Goal: Task Accomplishment & Management: Complete application form

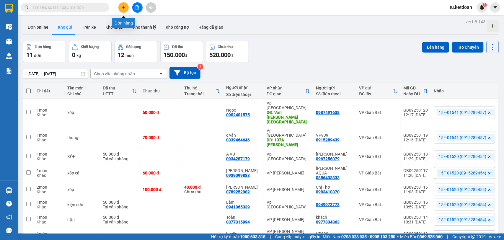
click at [124, 5] on icon "plus" at bounding box center [124, 7] width 4 height 4
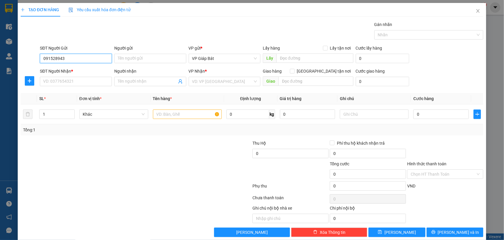
type input "0915289439"
click at [71, 70] on div "0915289439 - VP939" at bounding box center [75, 70] width 64 height 6
type input "VP939"
type input "0915289439"
click at [74, 76] on div "SĐT Người Nhận *" at bounding box center [76, 72] width 72 height 9
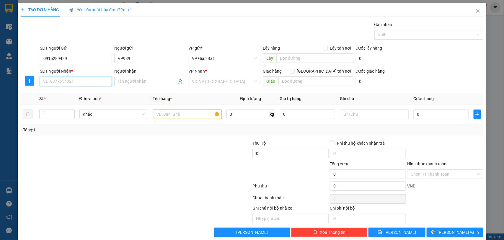
click at [75, 83] on input "SĐT Người Nhận *" at bounding box center [76, 81] width 72 height 9
type input "0967000525"
click at [76, 96] on div "0967000525 - [PERSON_NAME]" at bounding box center [75, 93] width 64 height 6
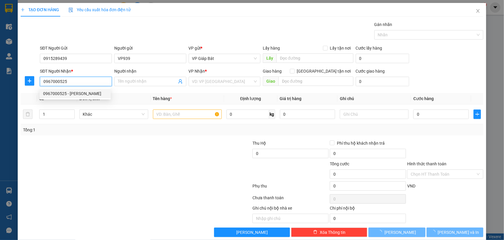
type input "[PERSON_NAME]"
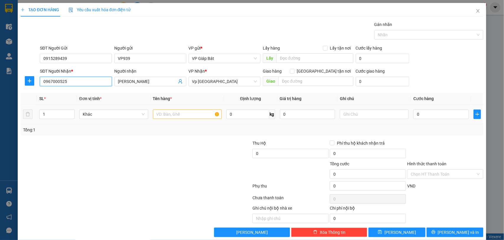
type input "0967000525"
click at [191, 112] on input "text" at bounding box center [187, 113] width 69 height 9
type input "hộp"
type input "2"
click at [71, 112] on icon "up" at bounding box center [71, 113] width 2 height 2
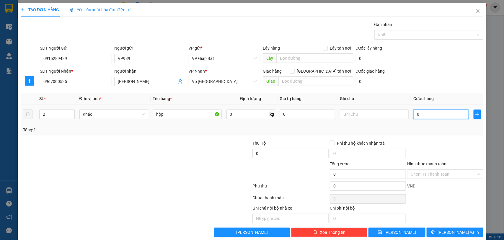
click at [433, 116] on input "0" at bounding box center [440, 113] width 55 height 9
type input "7"
type input "70"
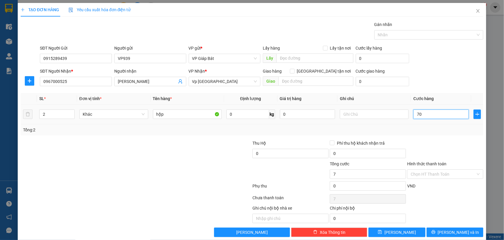
type input "70"
type input "700"
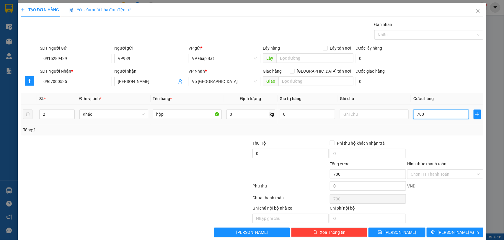
type input "7.000"
type input "70.000"
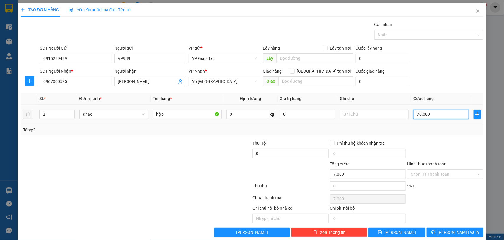
type input "70.000"
click at [410, 30] on div "Nhãn" at bounding box center [428, 34] width 109 height 9
type input "70.000"
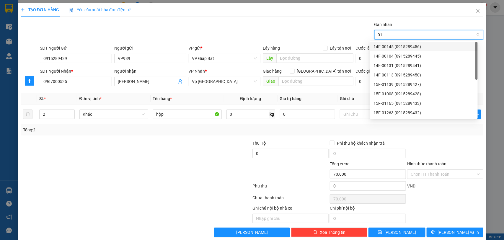
type input "015"
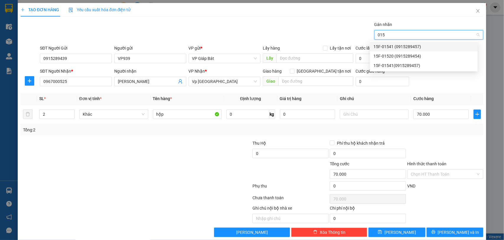
click at [415, 46] on div "15F-01541 (0915289457)" at bounding box center [423, 46] width 101 height 6
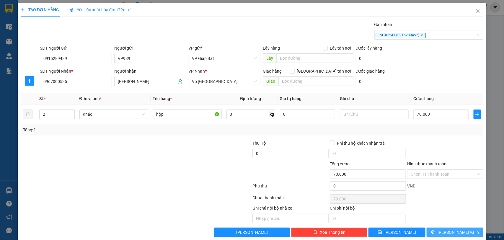
click at [443, 230] on button "[PERSON_NAME] và In" at bounding box center [454, 231] width 57 height 9
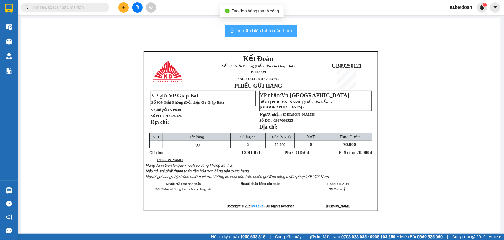
click at [255, 29] on span "In mẫu biên lai tự cấu hình" at bounding box center [264, 30] width 55 height 7
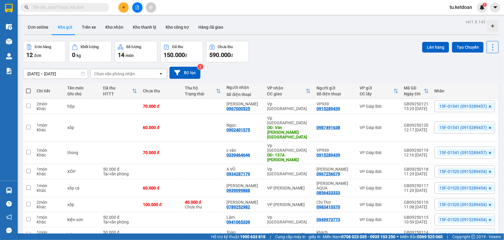
click at [285, 47] on div "Đơn hàng 12 đơn Khối lượng 0 kg Số lượng 14 món Đã thu 150.000 đ Chưa thu 590.0…" at bounding box center [260, 51] width 475 height 21
